Goal: Task Accomplishment & Management: Manage account settings

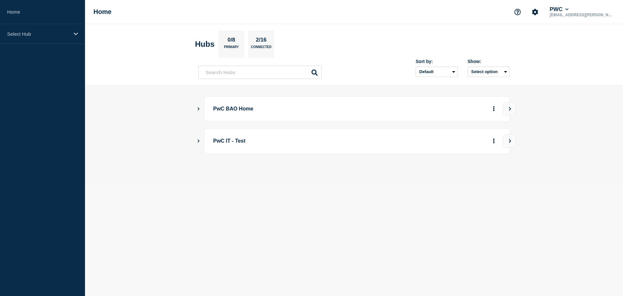
click at [199, 109] on icon "Show Connected Hubs" at bounding box center [199, 108] width 2 height 3
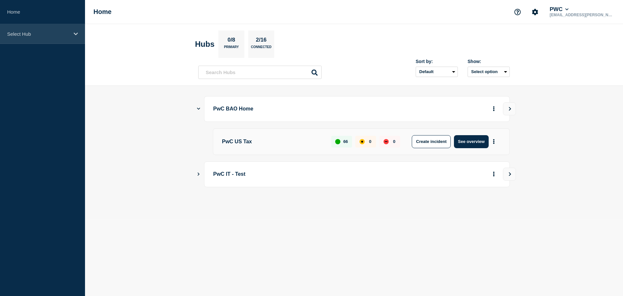
click at [25, 35] on p "Select Hub" at bounding box center [38, 34] width 62 height 6
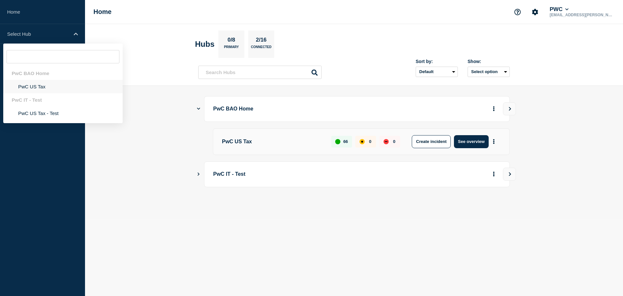
click at [21, 84] on li "PwC US Tax" at bounding box center [62, 86] width 119 height 13
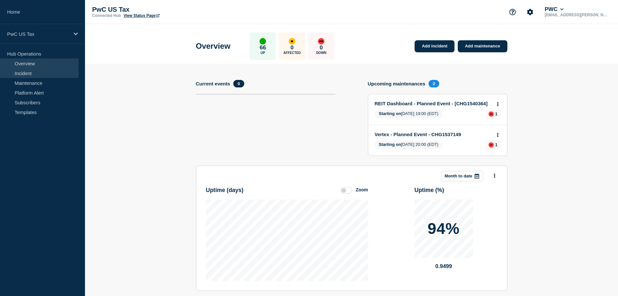
drag, startPoint x: 25, startPoint y: 85, endPoint x: 28, endPoint y: 76, distance: 9.3
click at [25, 85] on link "Maintenance" at bounding box center [39, 83] width 79 height 10
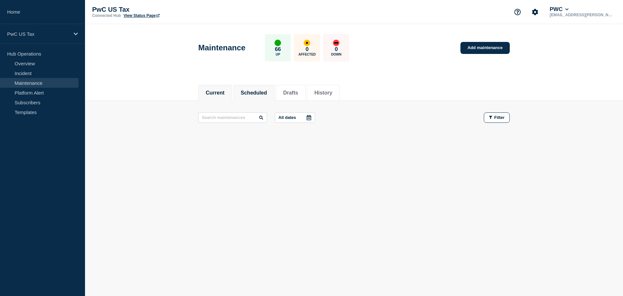
click at [262, 93] on button "Scheduled" at bounding box center [254, 93] width 26 height 6
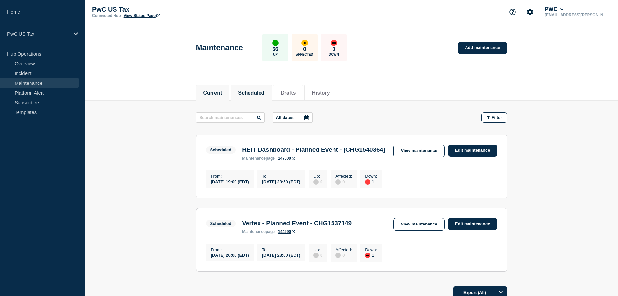
click at [222, 92] on button "Current" at bounding box center [212, 93] width 19 height 6
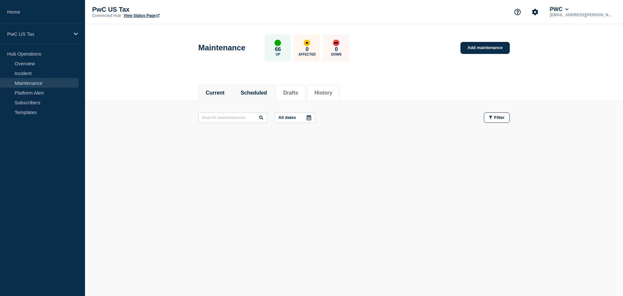
click at [258, 96] on li "Scheduled" at bounding box center [253, 93] width 41 height 16
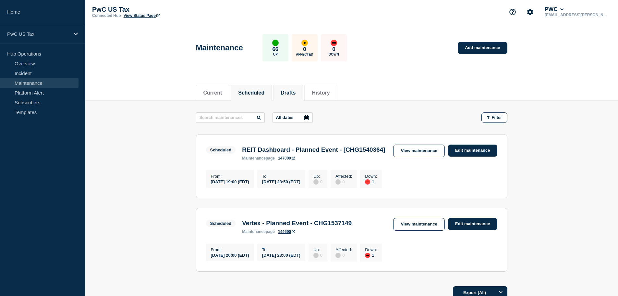
click at [296, 91] on button "Drafts" at bounding box center [288, 93] width 15 height 6
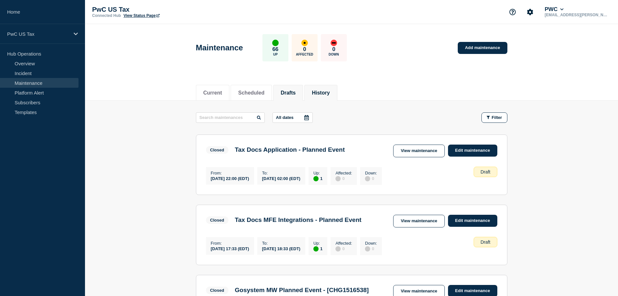
click at [330, 94] on button "History" at bounding box center [321, 93] width 18 height 6
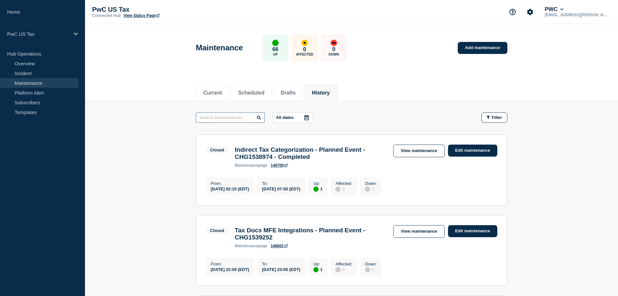
click at [234, 116] on input "text" at bounding box center [230, 117] width 69 height 10
type input "SDE"
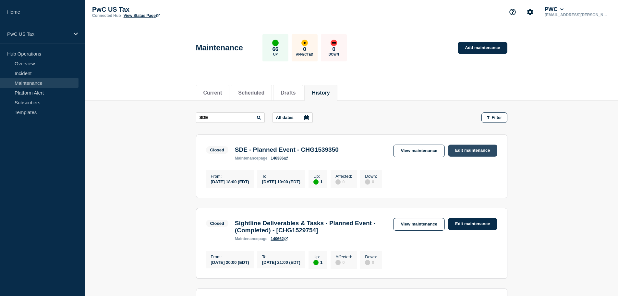
click at [473, 151] on link "Edit maintenance" at bounding box center [472, 150] width 49 height 12
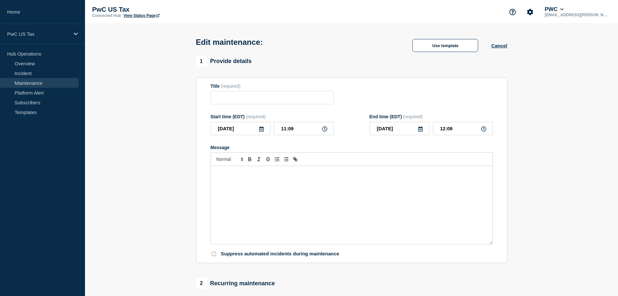
type input "SDE - Planned Event - CHG1539350"
type input "[DATE]"
type input "18:00"
type input "[DATE]"
type input "19:00"
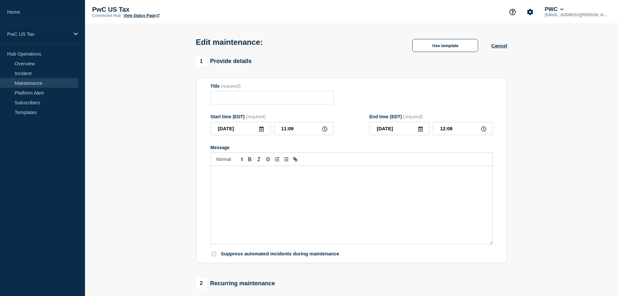
checkbox input "false"
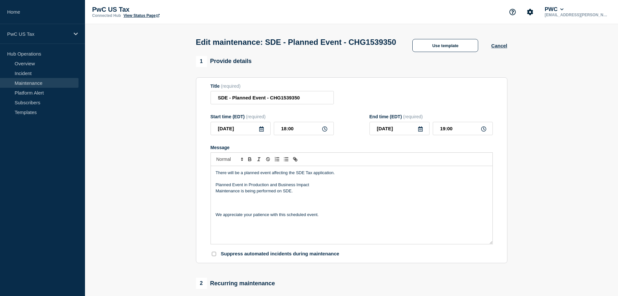
click at [261, 131] on icon at bounding box center [261, 128] width 5 height 5
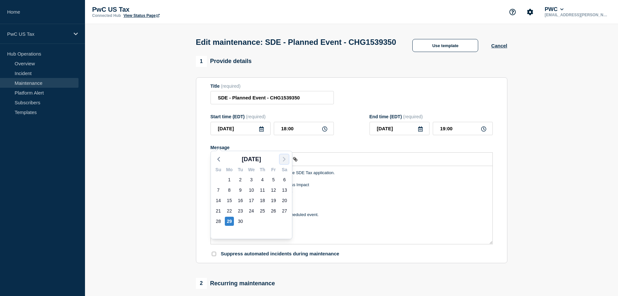
click at [287, 159] on icon "button" at bounding box center [284, 159] width 8 height 8
click at [263, 177] on div "2" at bounding box center [262, 179] width 9 height 9
type input "[DATE]"
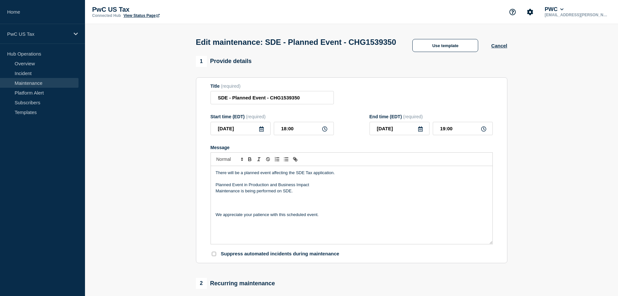
click at [343, 125] on form "Title (required) SDE - Planned Event - CHG1539350 Start time (EDT) (required) […" at bounding box center [352, 170] width 282 height 174
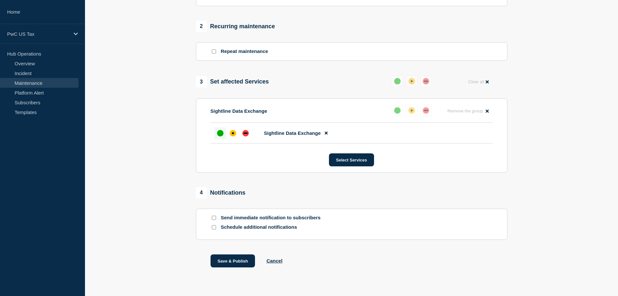
scroll to position [283, 0]
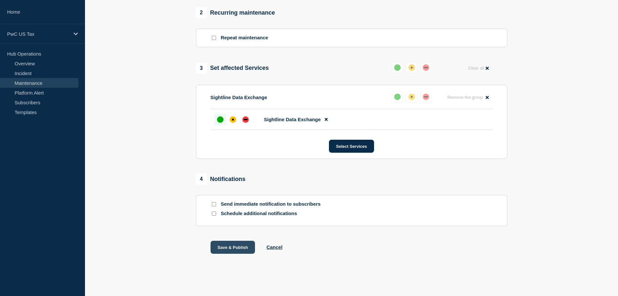
click at [221, 247] on button "Save & Publish" at bounding box center [233, 246] width 45 height 13
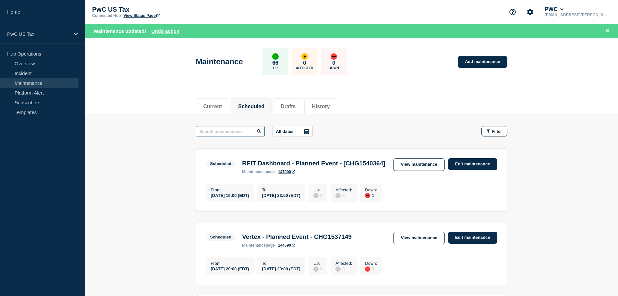
click at [226, 132] on input "text" at bounding box center [230, 131] width 69 height 10
type input "sde"
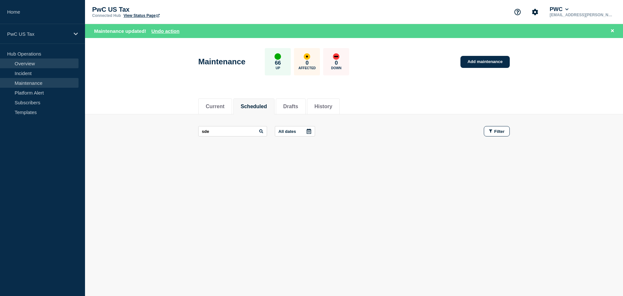
click at [41, 64] on link "Overview" at bounding box center [39, 63] width 79 height 10
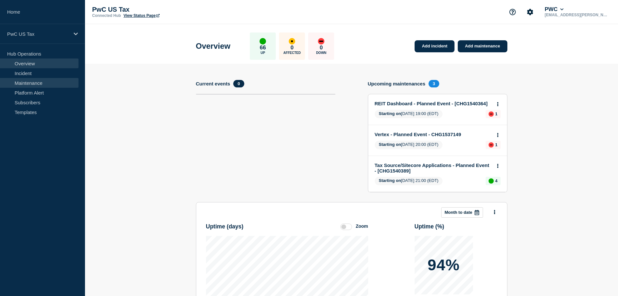
click at [39, 82] on link "Maintenance" at bounding box center [39, 83] width 79 height 10
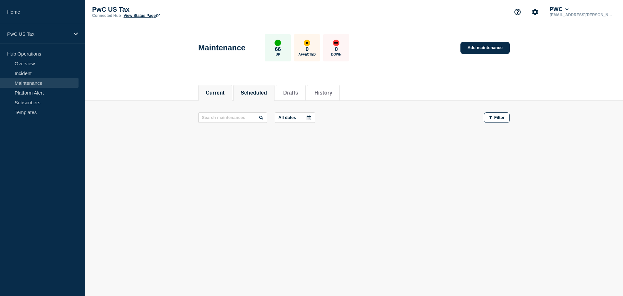
click at [262, 93] on button "Scheduled" at bounding box center [254, 93] width 26 height 6
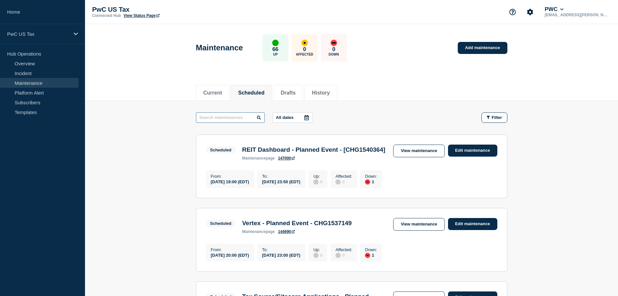
click at [233, 116] on input "text" at bounding box center [230, 117] width 69 height 10
type input "sde"
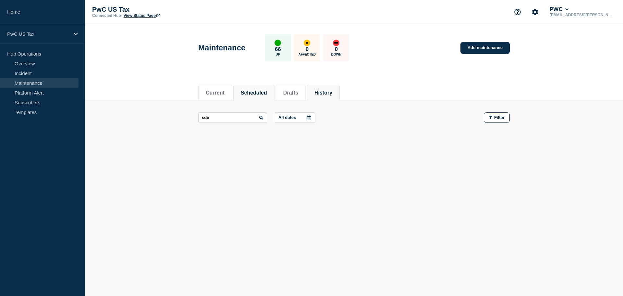
click at [328, 91] on button "History" at bounding box center [323, 93] width 18 height 6
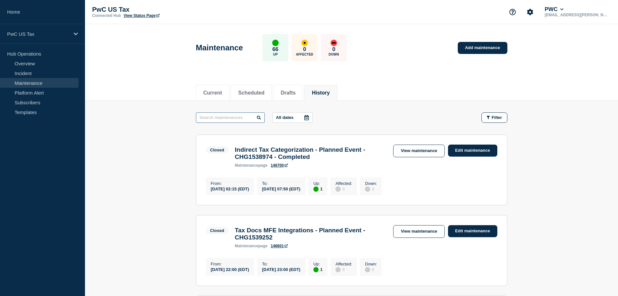
click at [224, 117] on input "text" at bounding box center [230, 117] width 69 height 10
type input "sde"
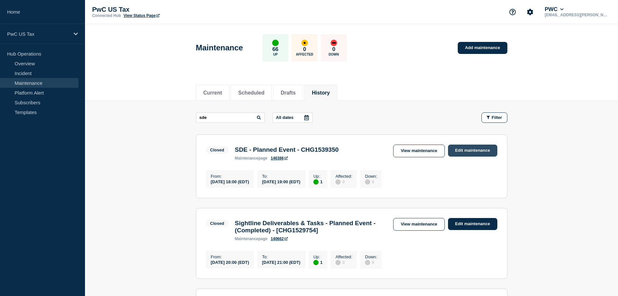
click at [470, 149] on link "Edit maintenance" at bounding box center [472, 150] width 49 height 12
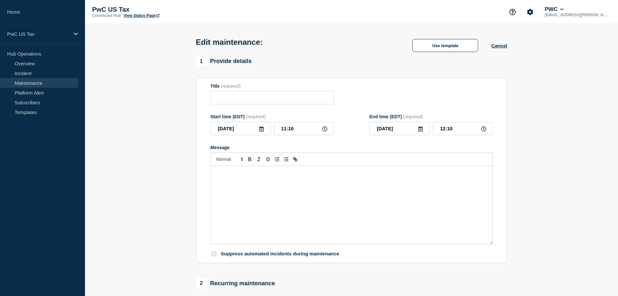
type input "SDE - Planned Event - CHG1539350"
type input "[DATE]"
type input "18:00"
type input "[DATE]"
type input "19:00"
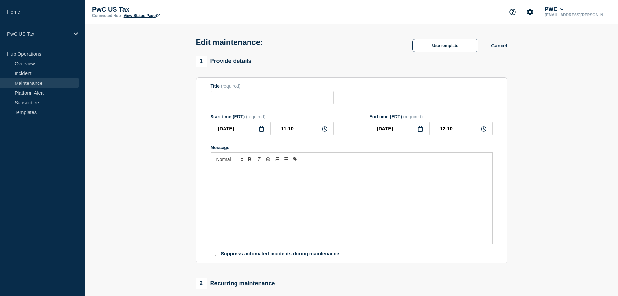
checkbox input "false"
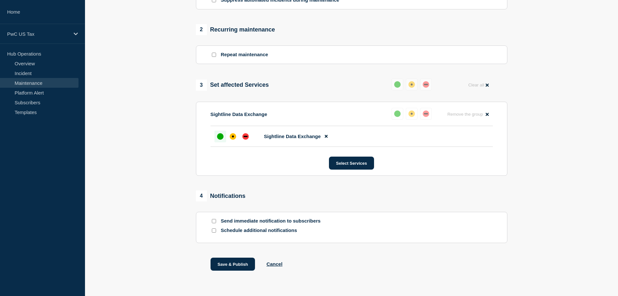
scroll to position [283, 0]
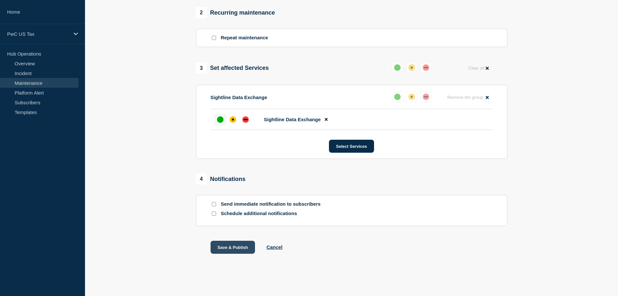
click at [245, 246] on button "Save & Publish" at bounding box center [233, 246] width 45 height 13
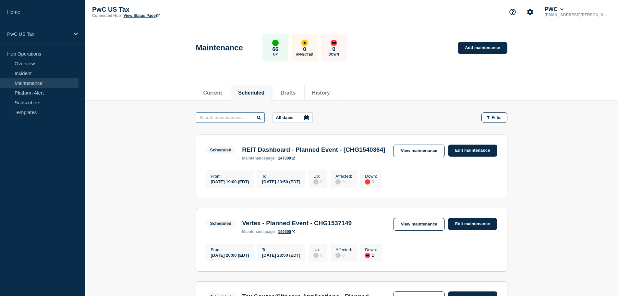
click at [217, 113] on input "text" at bounding box center [230, 117] width 69 height 10
type input "sde"
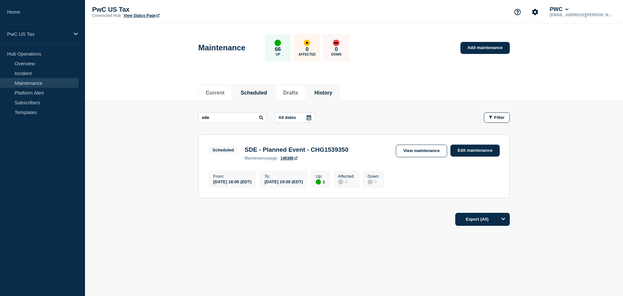
click at [332, 91] on button "History" at bounding box center [323, 93] width 18 height 6
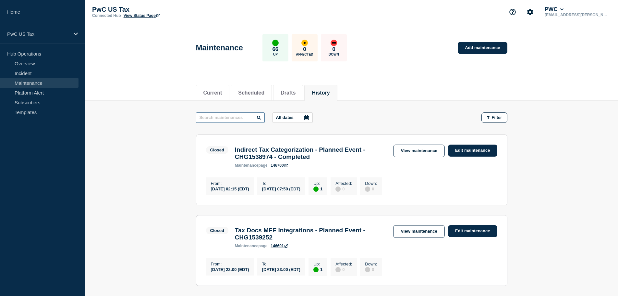
click at [236, 120] on input "text" at bounding box center [230, 117] width 69 height 10
type input "sde"
